Goal: Information Seeking & Learning: Learn about a topic

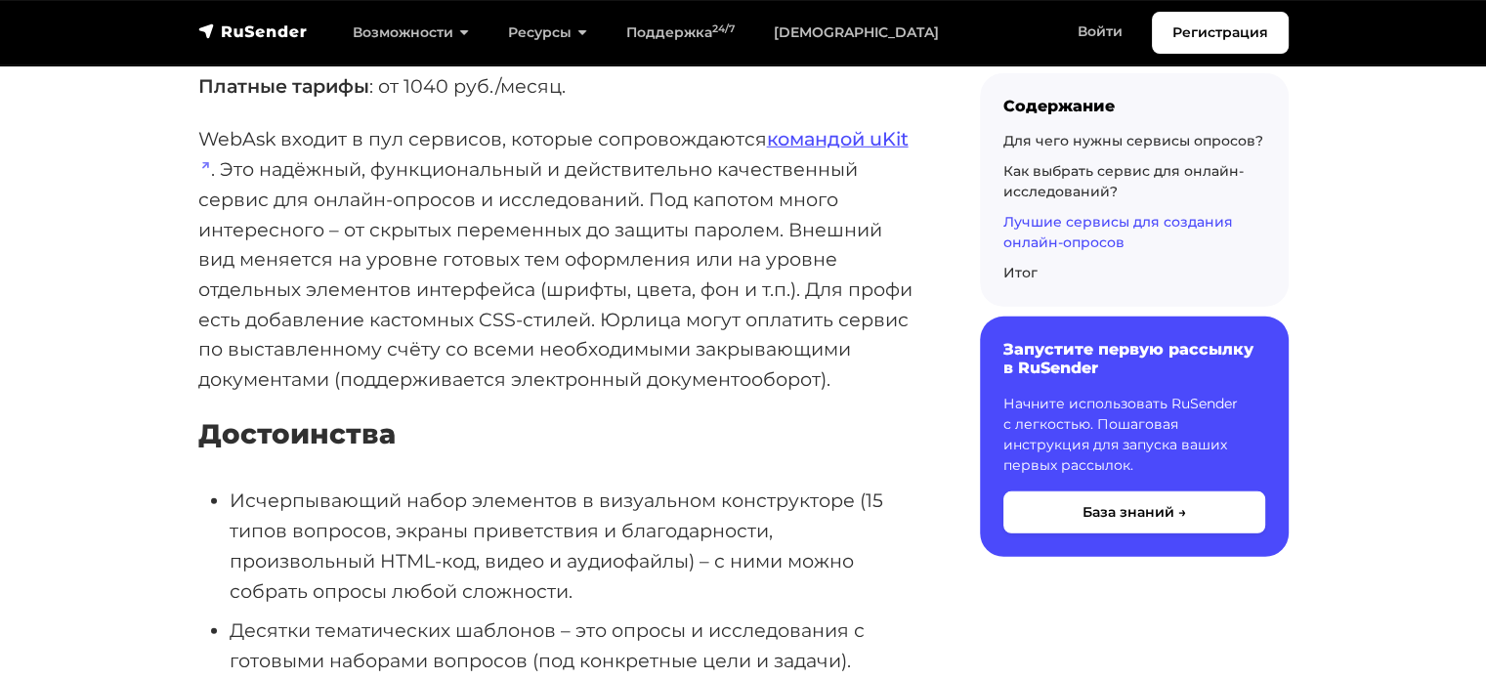
scroll to position [5874, 0]
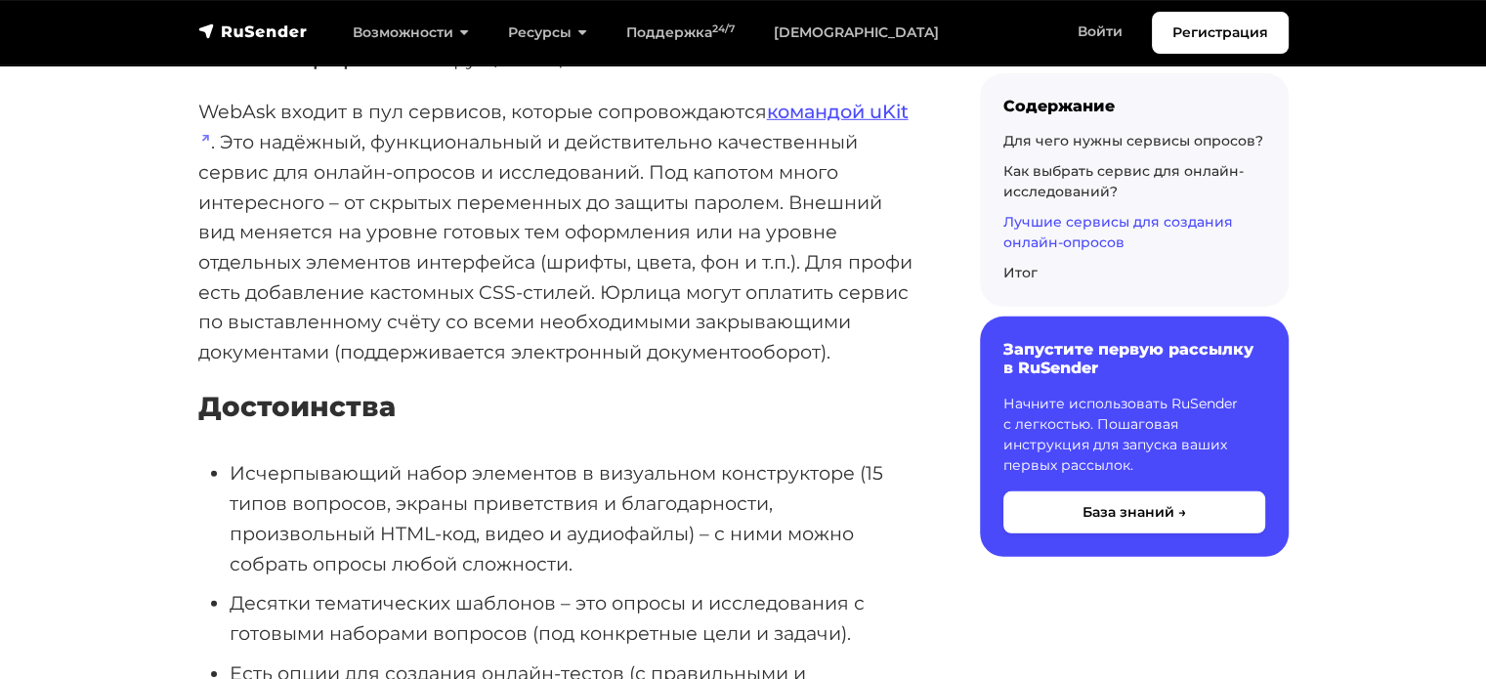
click at [484, 279] on p "WebAsk входит в пул сервисов, которые сопровождаются командой uKit . Это надёжн…" at bounding box center [557, 232] width 719 height 270
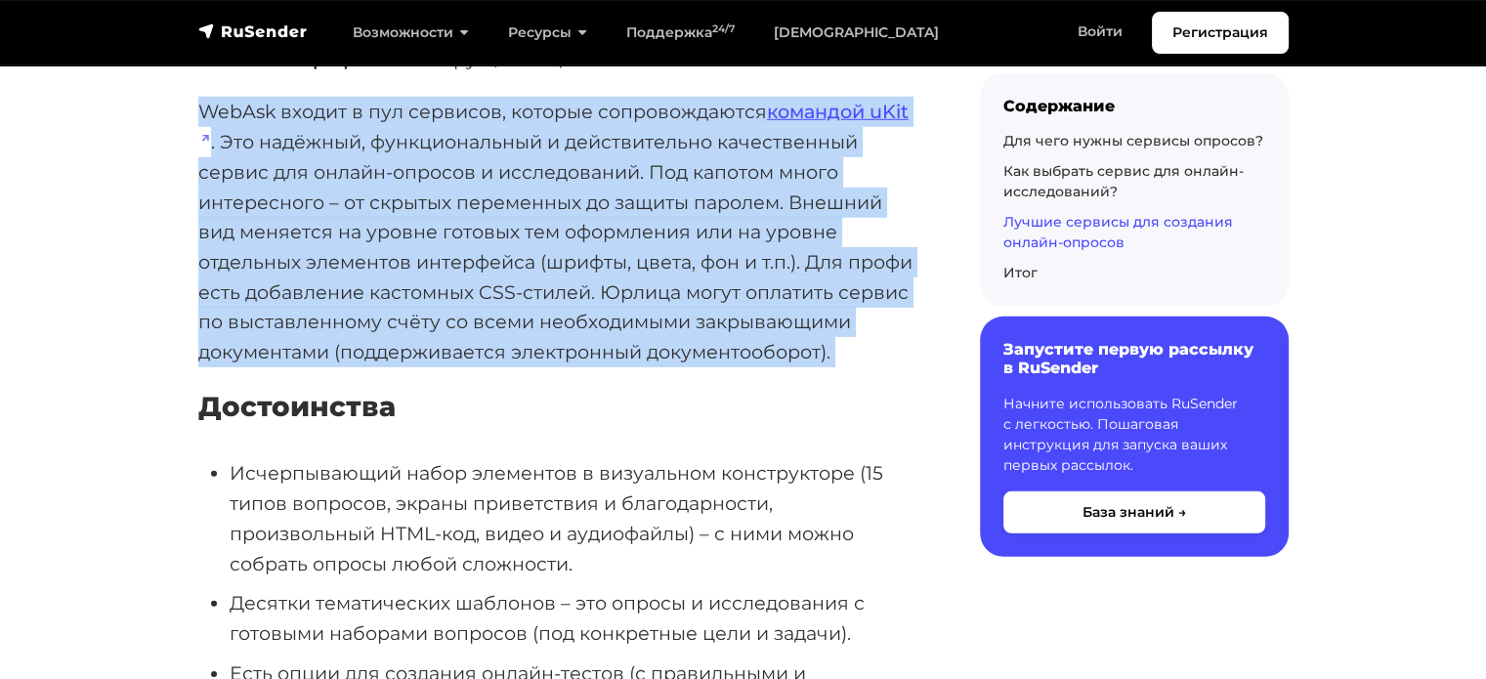
click at [484, 279] on p "WebAsk входит в пул сервисов, которые сопровождаются командой uKit . Это надёжн…" at bounding box center [557, 232] width 719 height 270
click at [478, 276] on p "WebAsk входит в пул сервисов, которые сопровождаются командой uKit . Это надёжн…" at bounding box center [557, 232] width 719 height 270
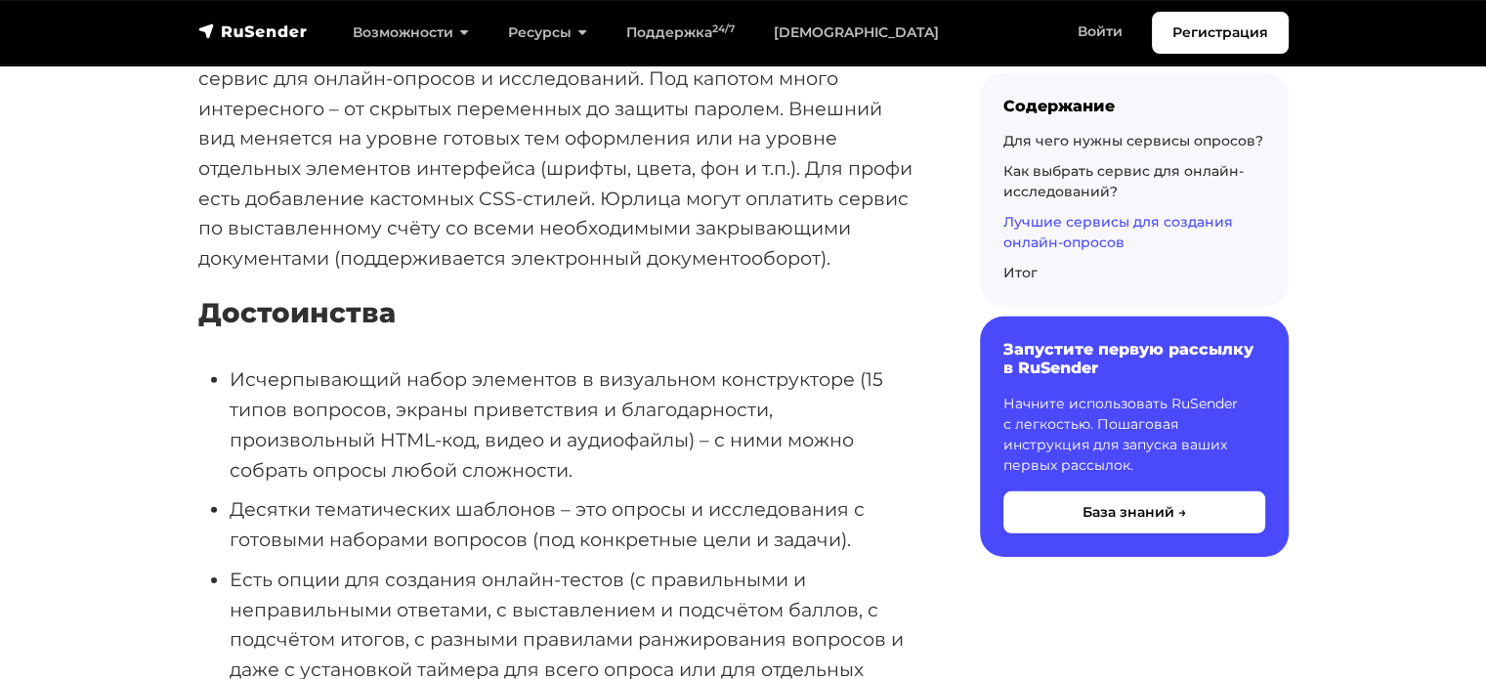
scroll to position [6069, 0]
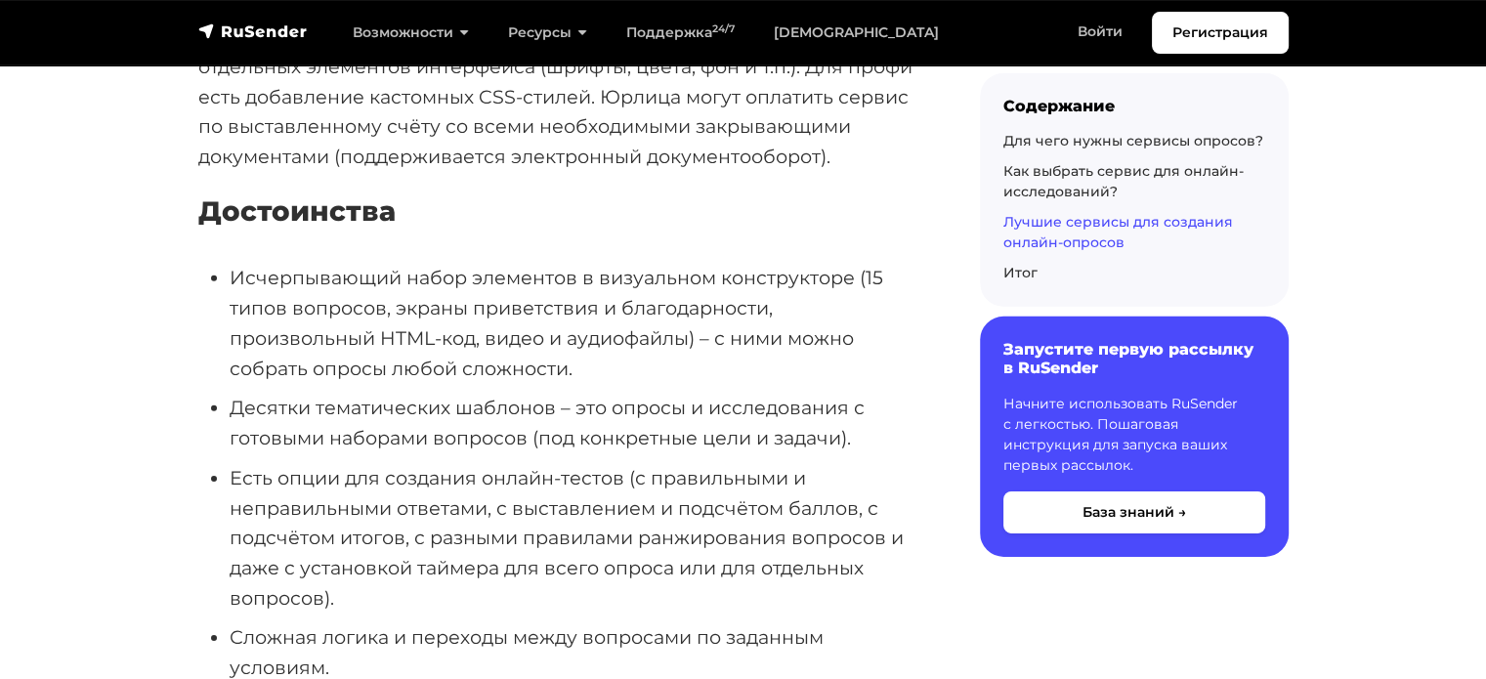
click at [374, 269] on li "Исчерпывающий набор элементов в визуальном конструкторе (15 типов вопросов, экр…" at bounding box center [574, 323] width 688 height 120
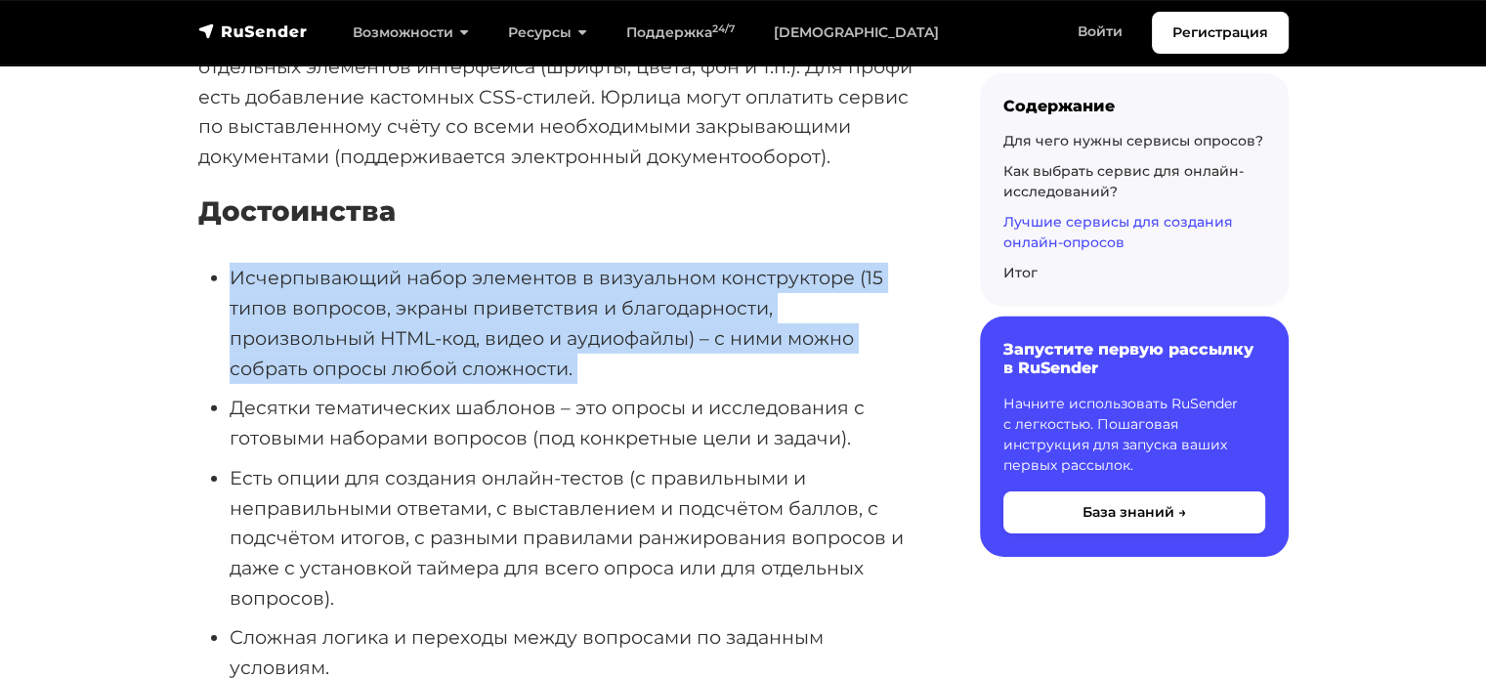
click at [374, 269] on li "Исчерпывающий набор элементов в визуальном конструкторе (15 типов вопросов, экр…" at bounding box center [574, 323] width 688 height 120
click at [442, 269] on li "Исчерпывающий набор элементов в визуальном конструкторе (15 типов вопросов, экр…" at bounding box center [574, 323] width 688 height 120
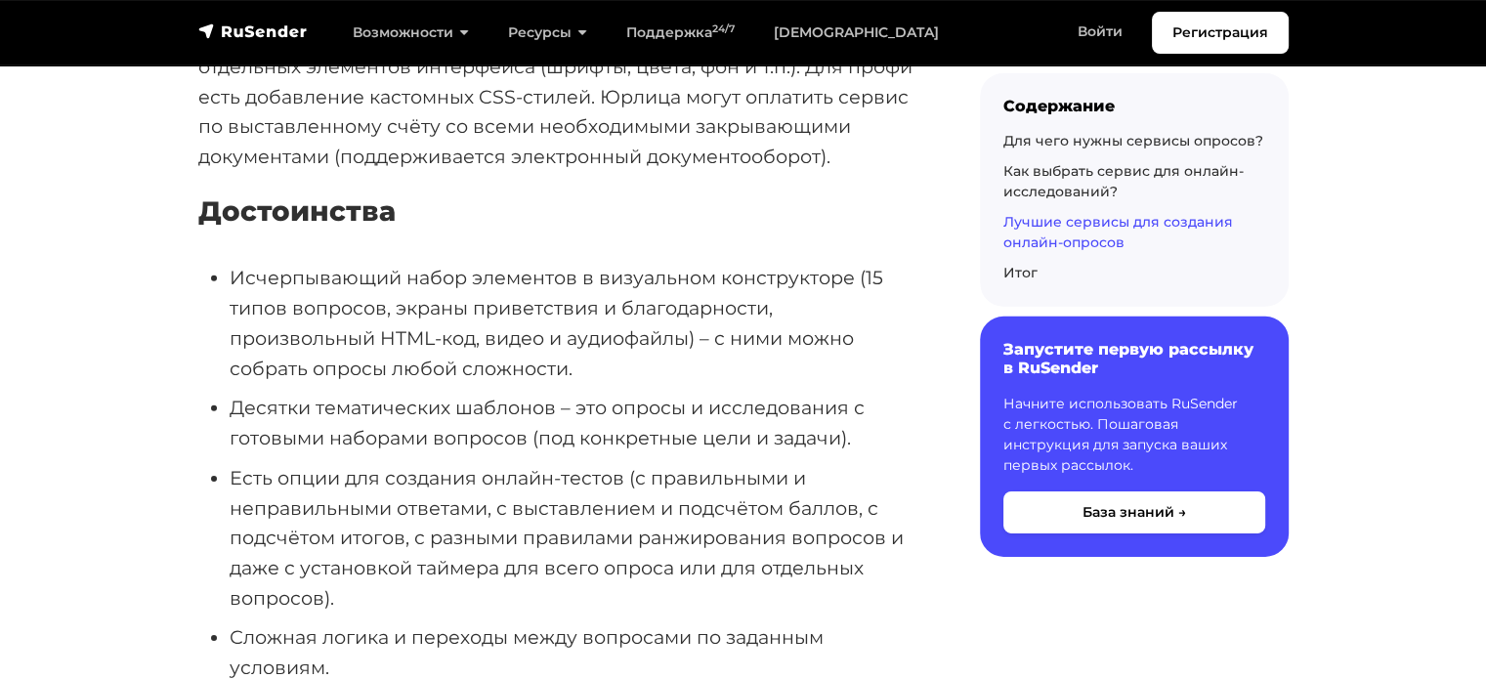
click at [446, 269] on li "Исчерпывающий набор элементов в визуальном конструкторе (15 типов вопросов, экр…" at bounding box center [574, 323] width 688 height 120
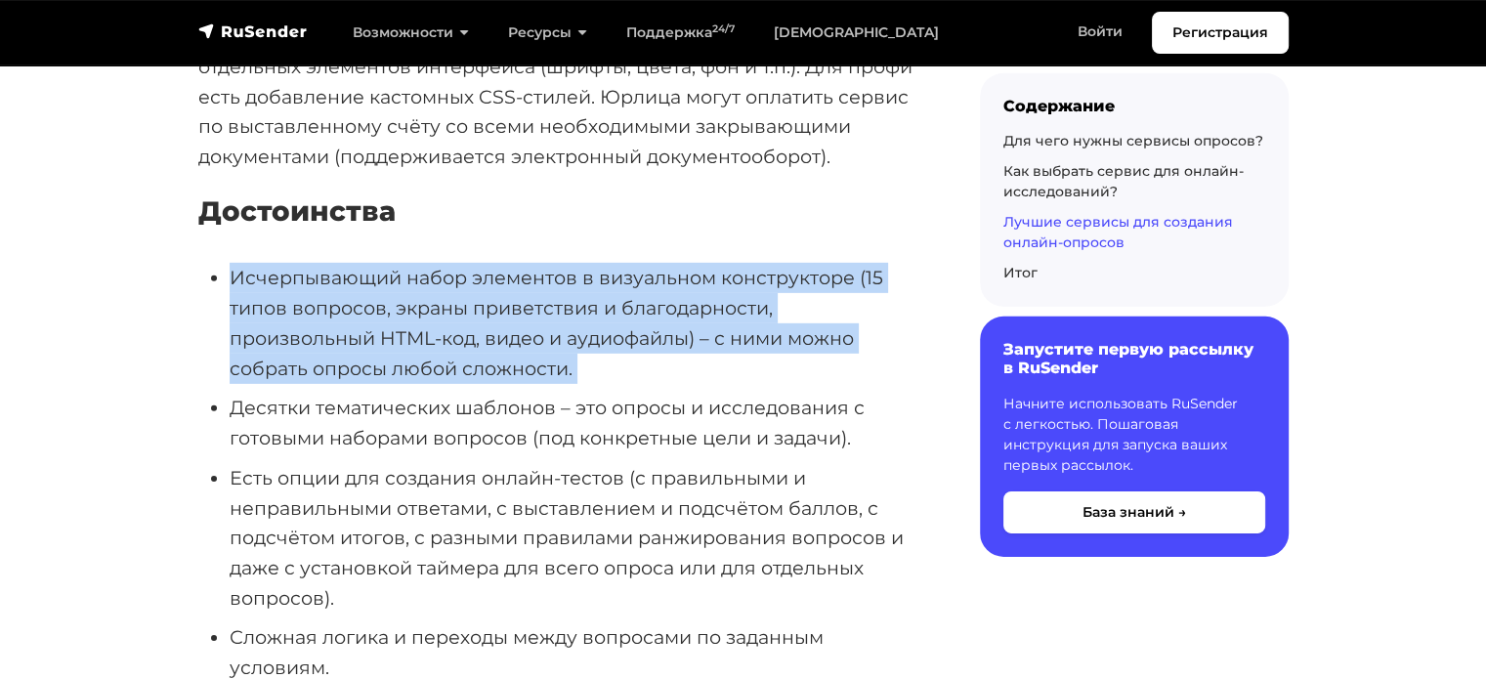
click at [446, 269] on li "Исчерпывающий набор элементов в визуальном конструкторе (15 типов вопросов, экр…" at bounding box center [574, 323] width 688 height 120
click at [316, 278] on li "Исчерпывающий набор элементов в визуальном конструкторе (15 типов вопросов, экр…" at bounding box center [574, 323] width 688 height 120
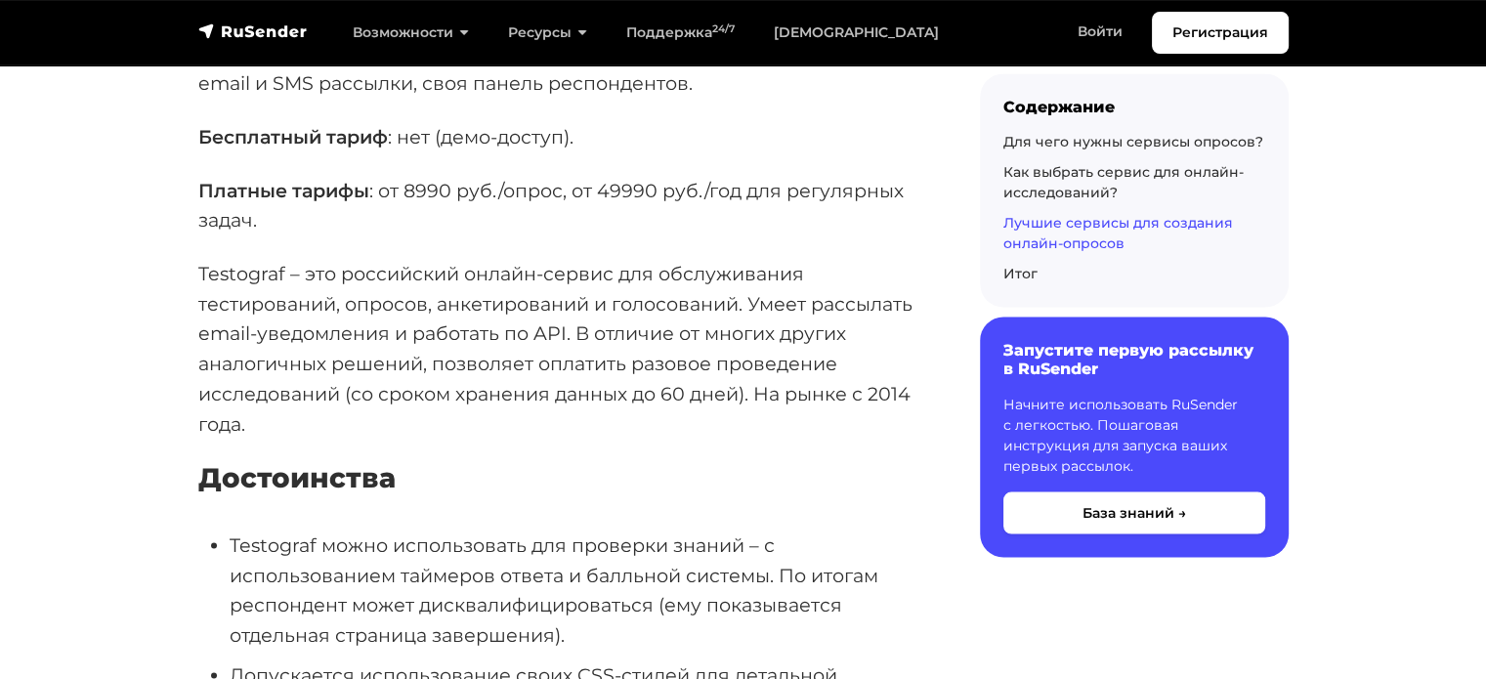
scroll to position [11149, 0]
